Goal: Task Accomplishment & Management: Use online tool/utility

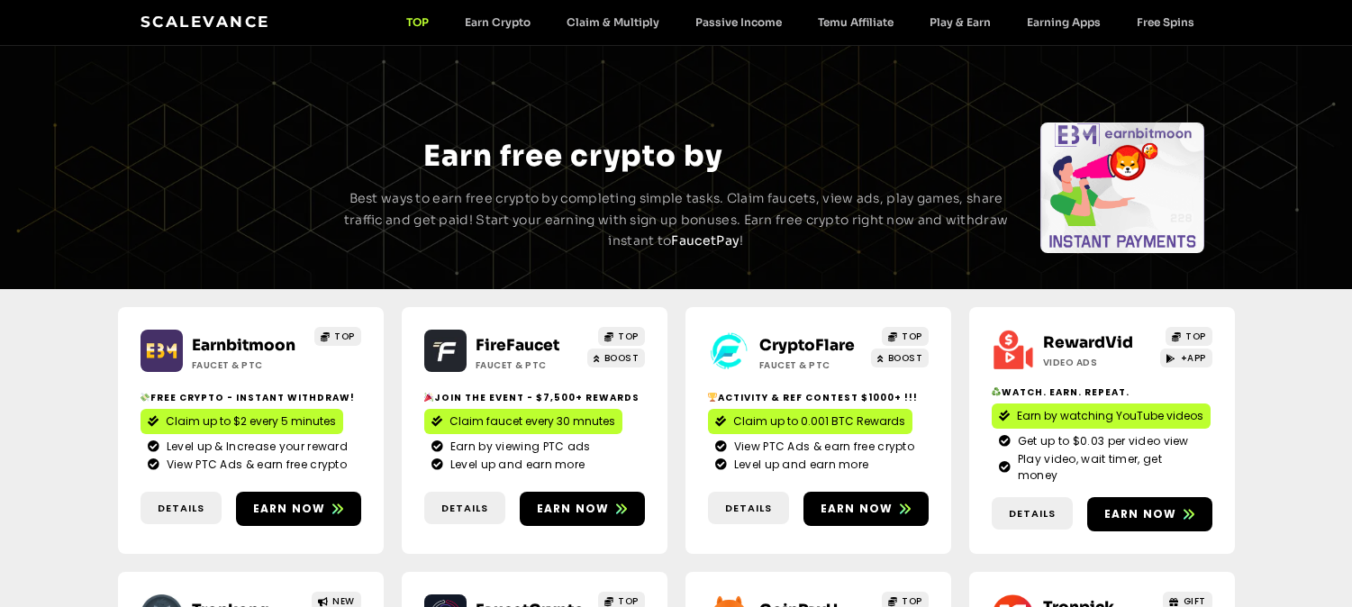
scroll to position [1679, 0]
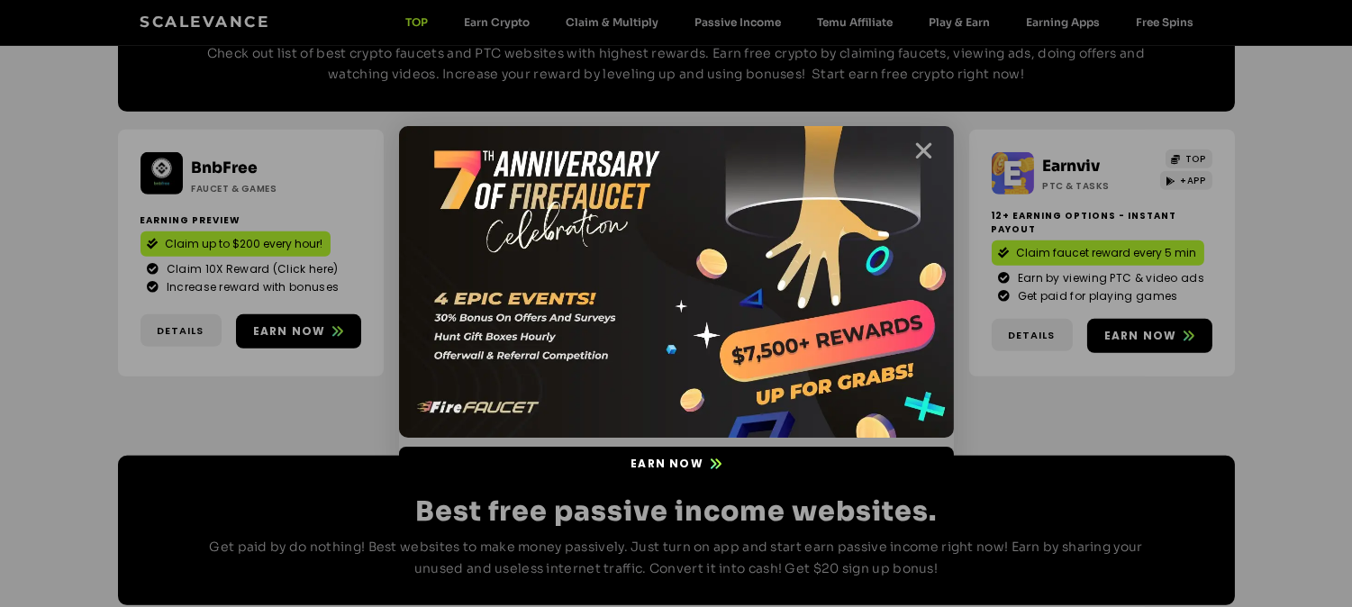
click at [921, 154] on icon "Close" at bounding box center [925, 151] width 23 height 23
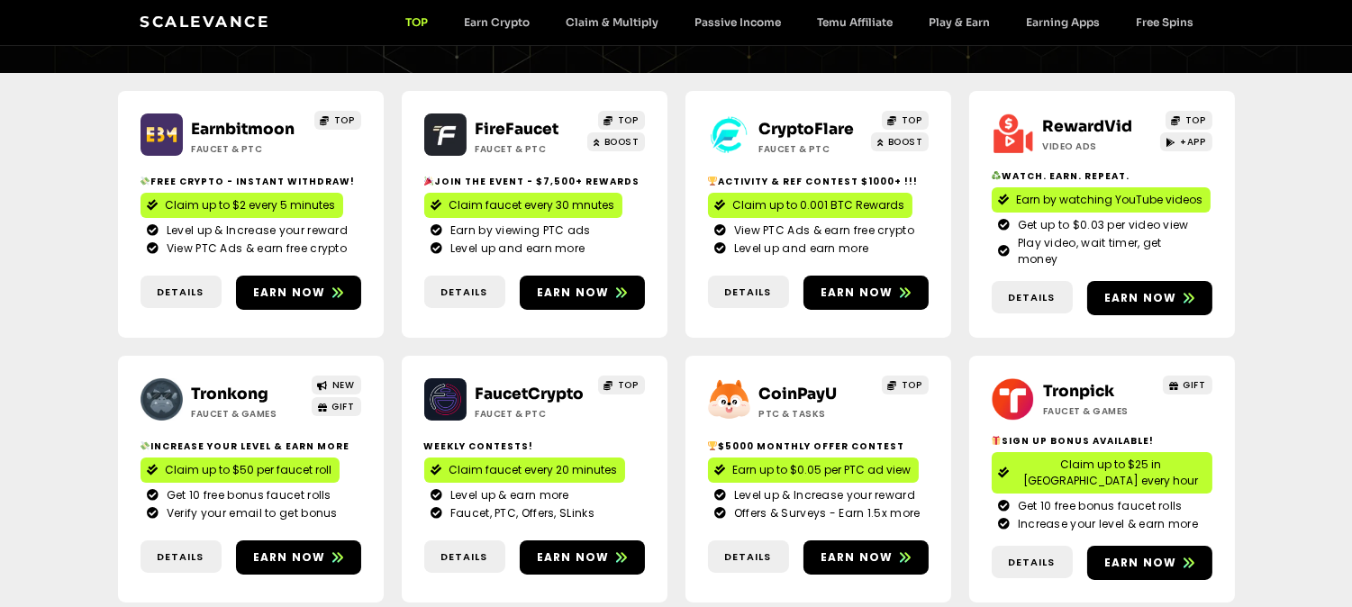
scroll to position [237, 0]
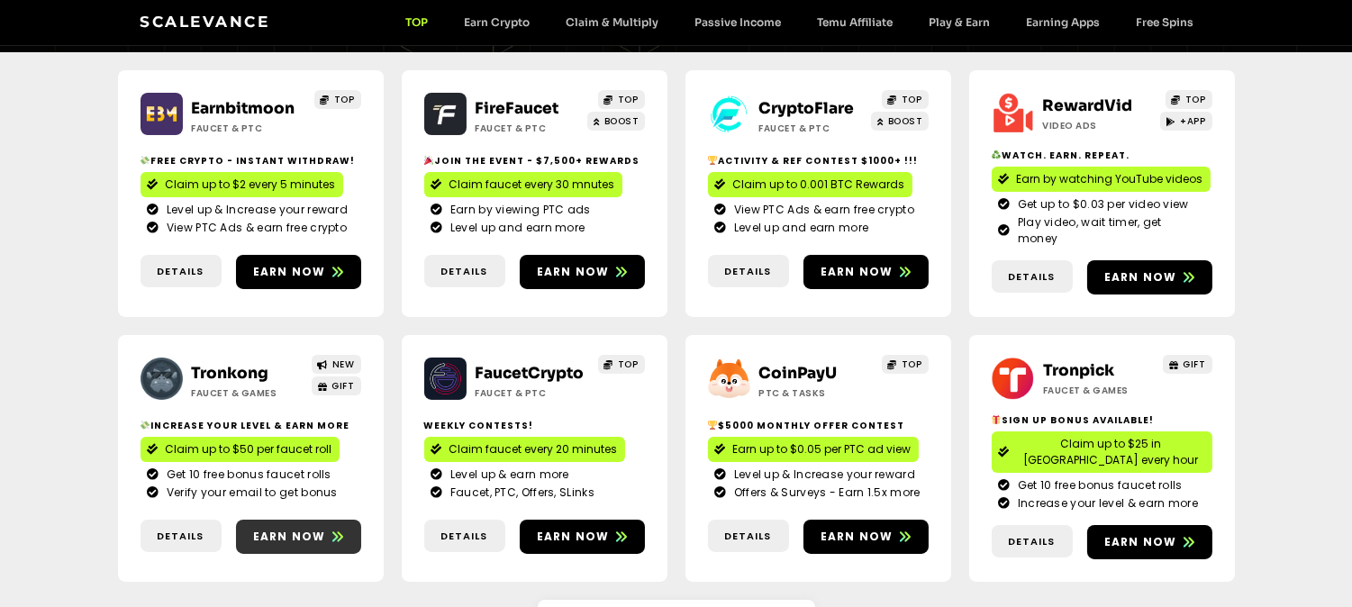
click at [324, 529] on span "Earn now" at bounding box center [298, 537] width 125 height 16
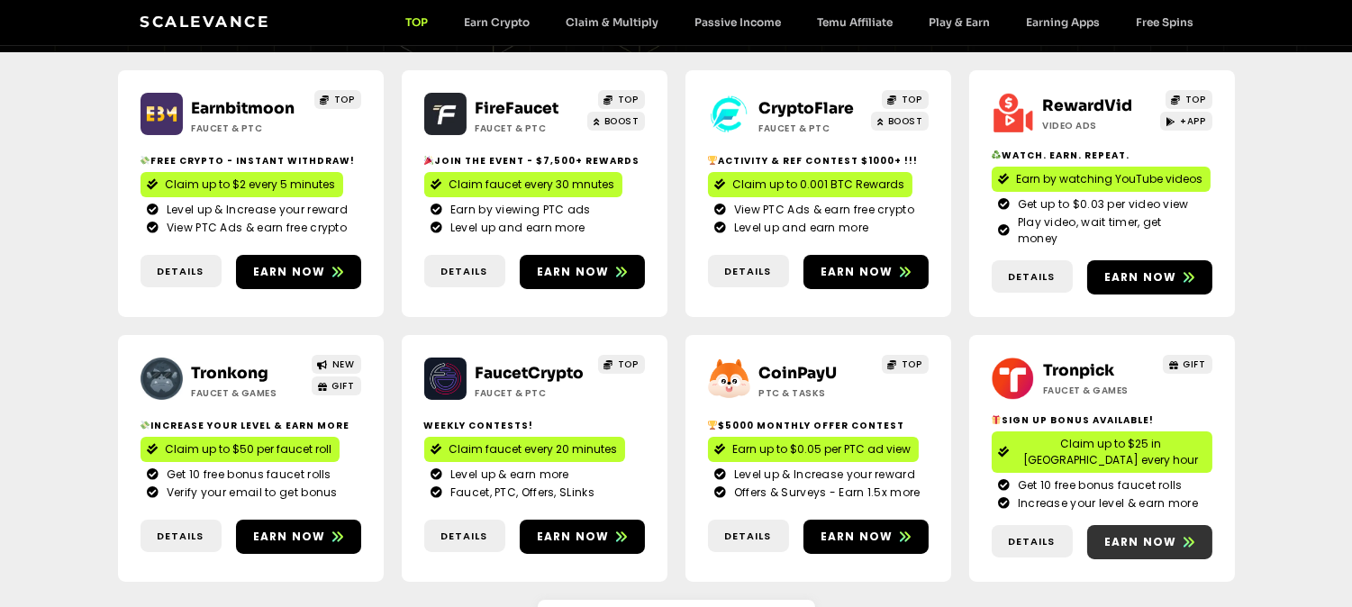
click at [1188, 537] on icon at bounding box center [1189, 542] width 11 height 11
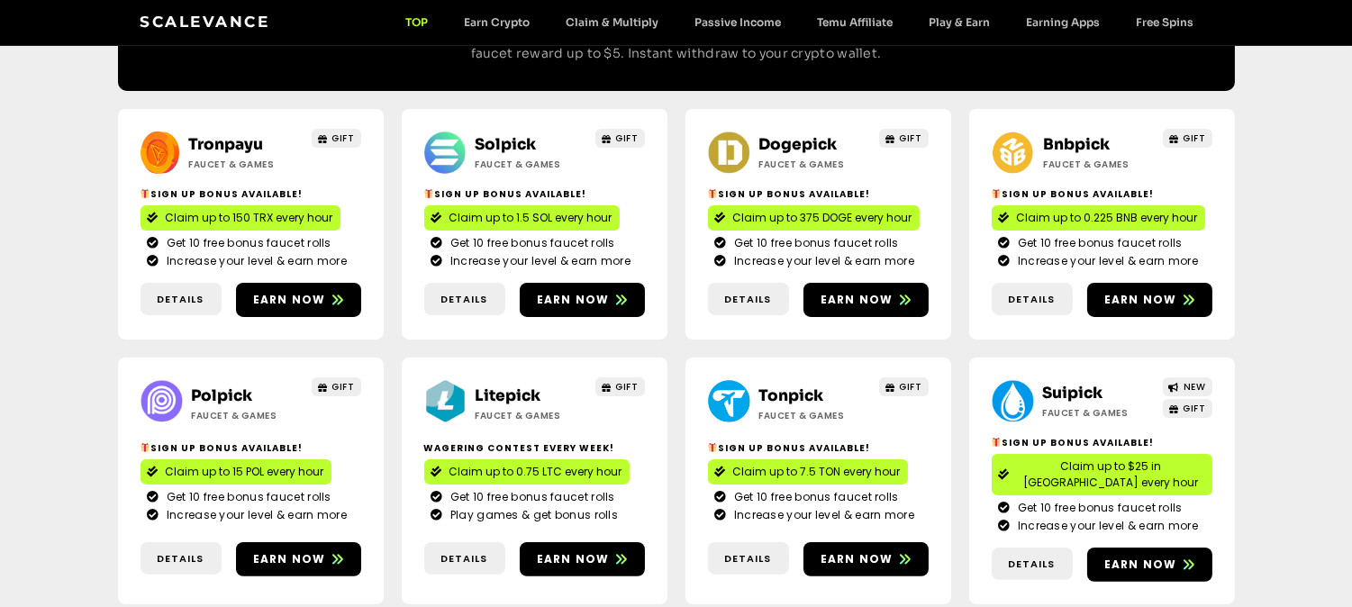
scroll to position [997, 0]
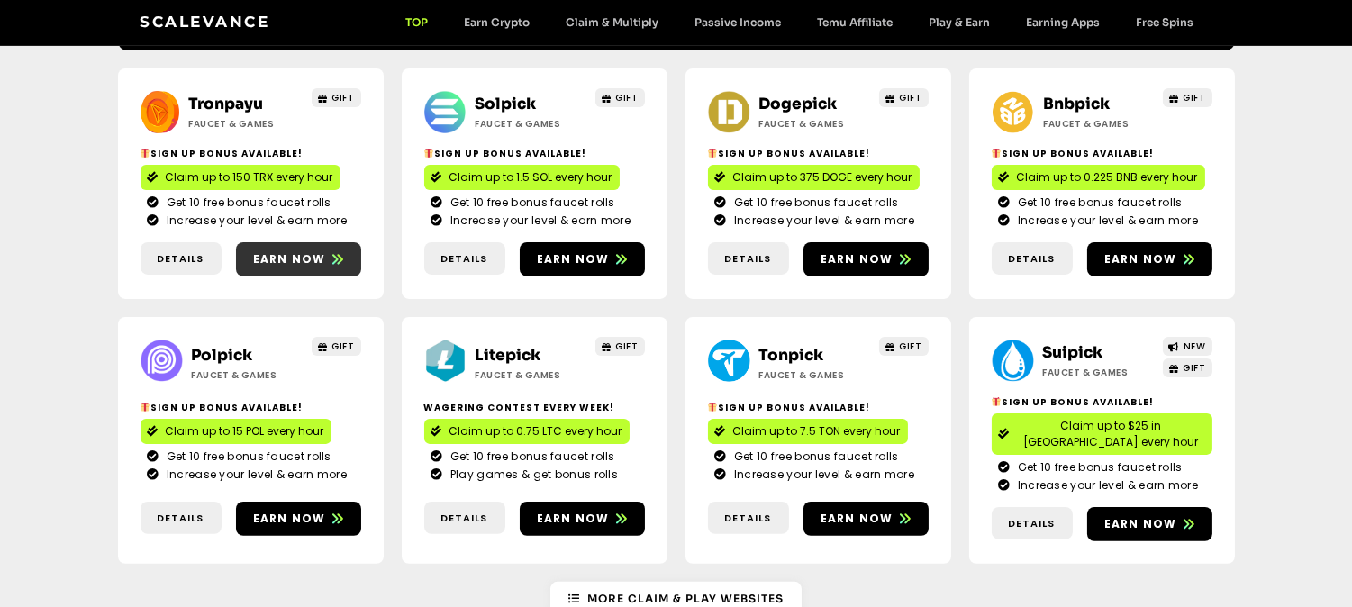
click at [280, 251] on span "Earn now" at bounding box center [289, 259] width 73 height 16
click at [618, 254] on icon at bounding box center [621, 259] width 11 height 11
click at [897, 251] on span "Earn now" at bounding box center [866, 259] width 125 height 16
click at [1141, 251] on span "Earn now" at bounding box center [1141, 259] width 73 height 16
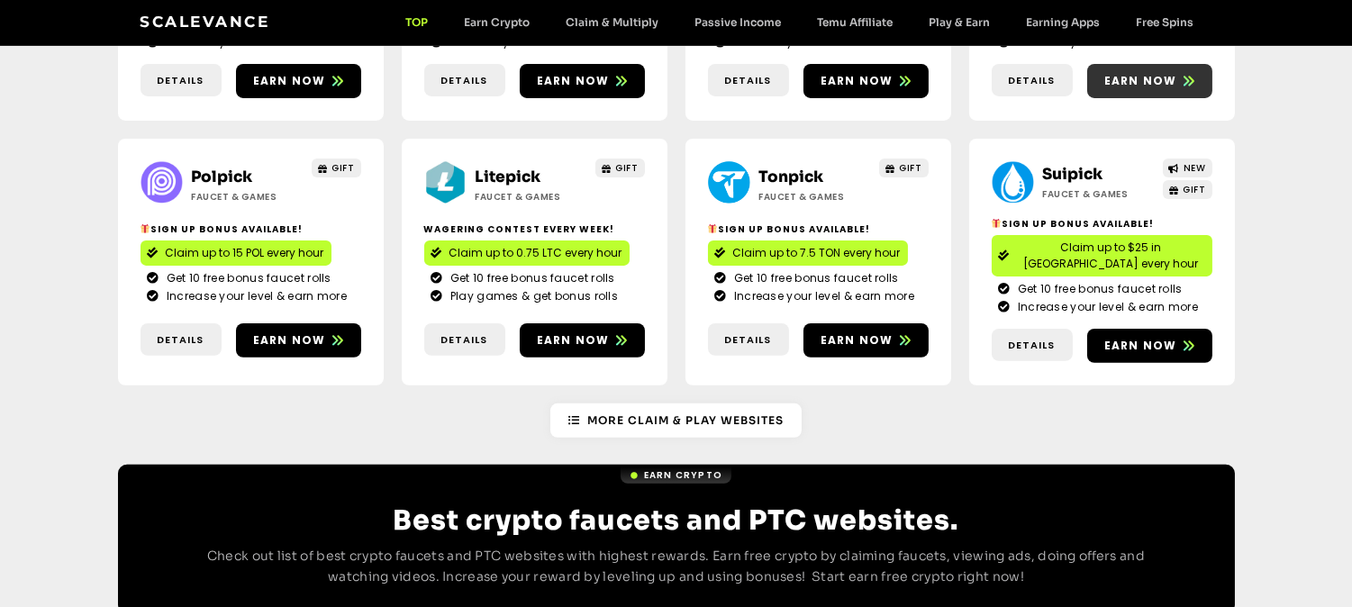
scroll to position [1192, 0]
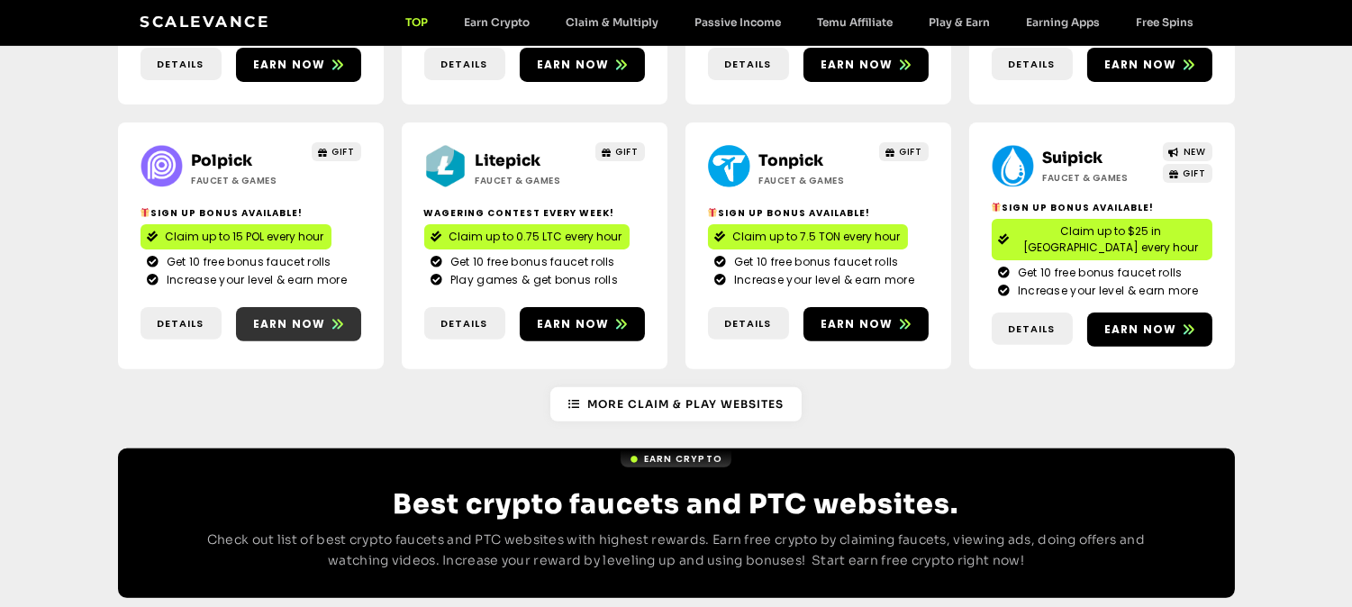
click at [332, 316] on span at bounding box center [337, 324] width 11 height 16
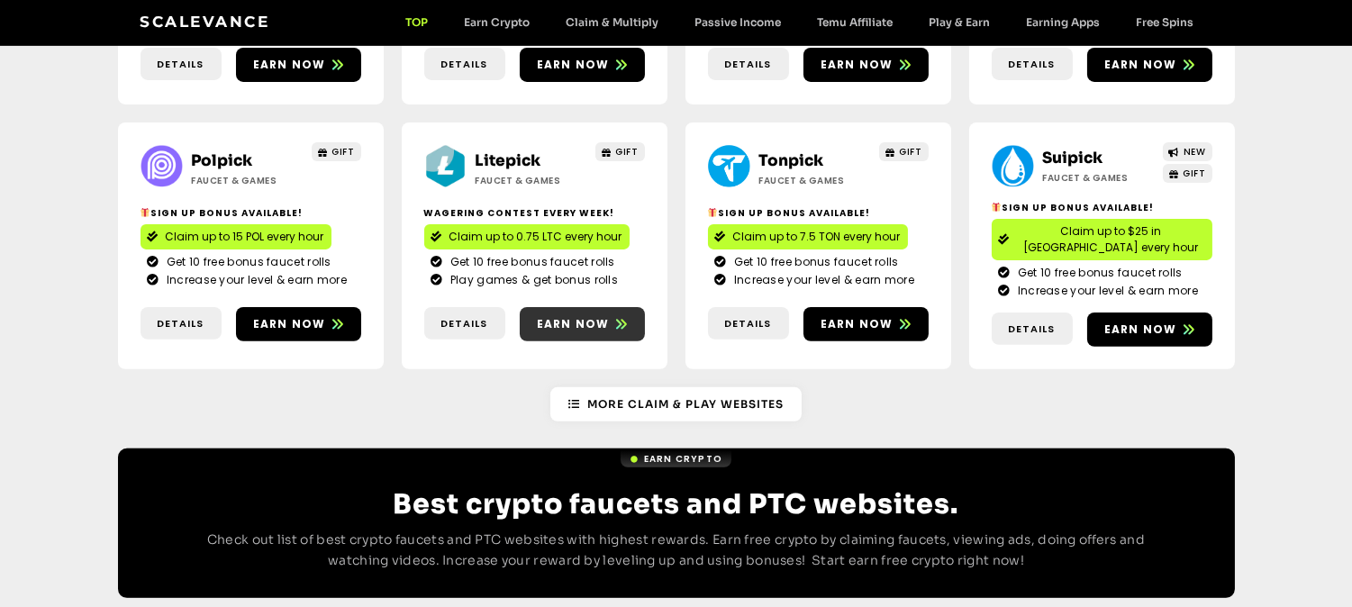
click at [601, 316] on span "Earn now" at bounding box center [573, 324] width 73 height 16
